Goal: Task Accomplishment & Management: Use online tool/utility

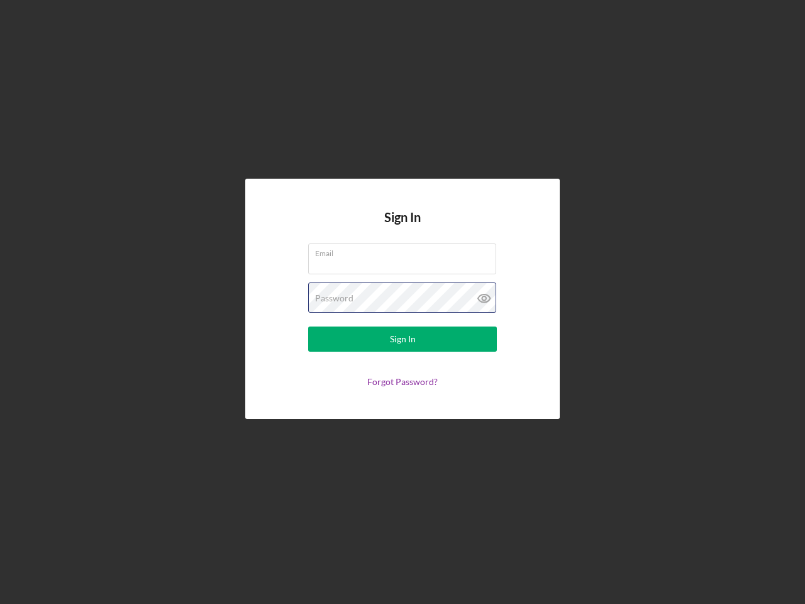
click at [403, 302] on div "Password" at bounding box center [402, 297] width 189 height 31
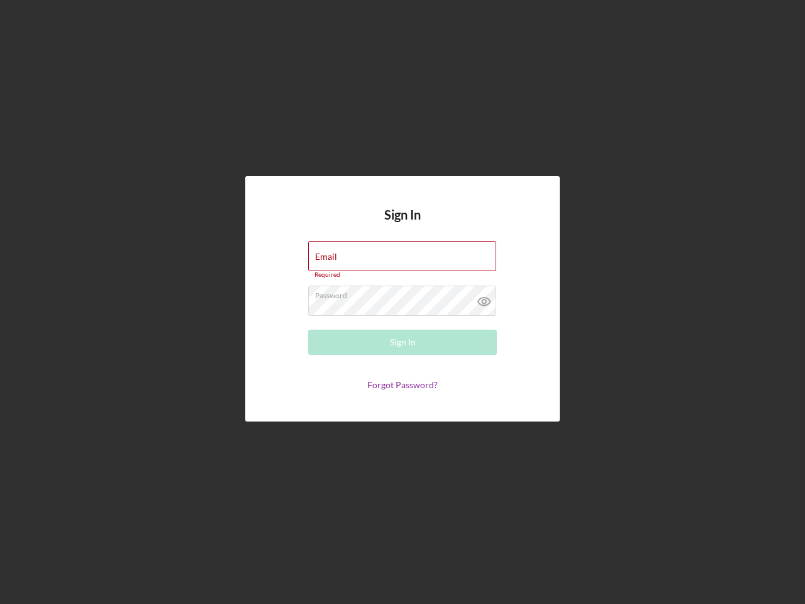
click at [484, 298] on icon at bounding box center [484, 301] width 31 height 31
